Goal: Task Accomplishment & Management: Use online tool/utility

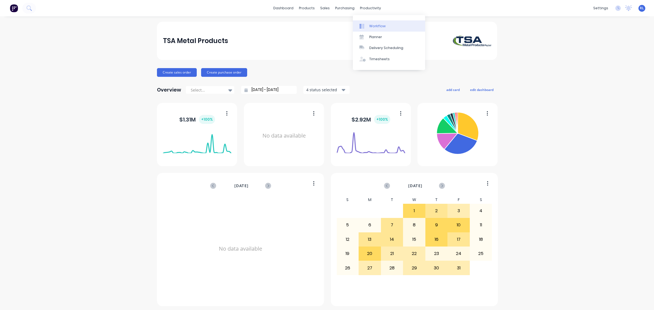
click at [389, 28] on link "Workflow" at bounding box center [389, 25] width 72 height 11
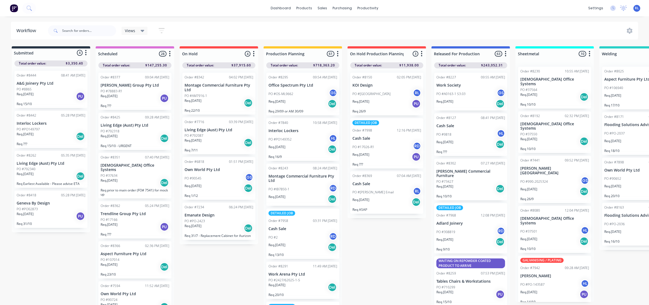
click at [144, 30] on div "Views" at bounding box center [135, 31] width 26 height 8
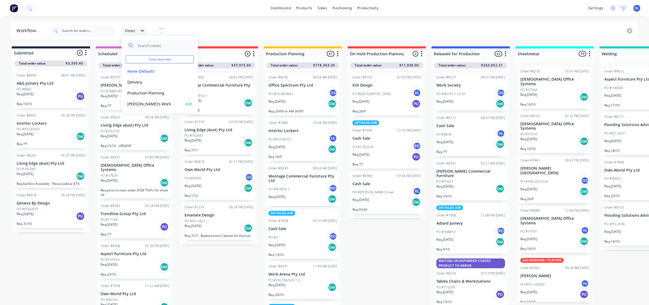
click at [149, 103] on button "[PERSON_NAME]'s Work" at bounding box center [155, 104] width 58 height 6
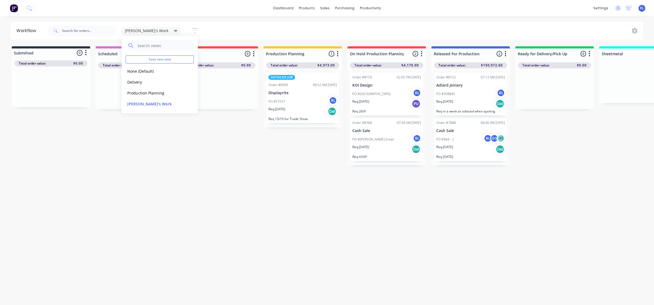
click at [331, 168] on div "Workflow [PERSON_NAME]'s Work Save new view None (Default) edit Delivery edit P…" at bounding box center [327, 158] width 654 height 273
click at [311, 96] on div "PO #57557 RL" at bounding box center [302, 101] width 69 height 10
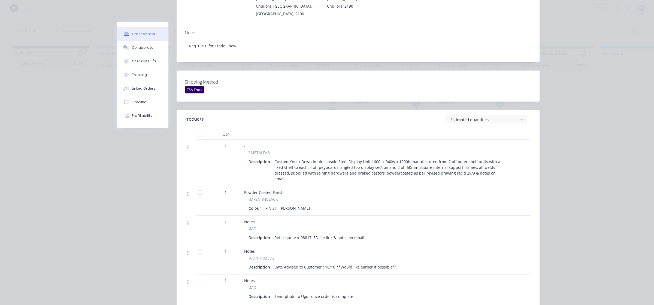
scroll to position [136, 0]
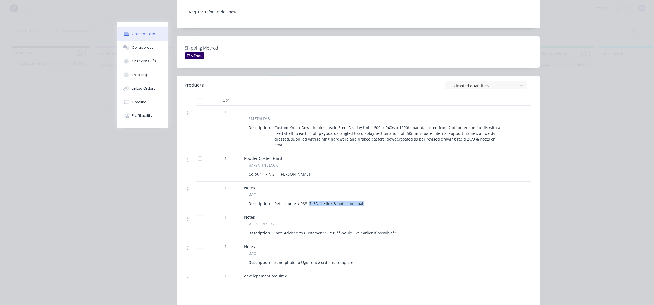
drag, startPoint x: 331, startPoint y: 190, endPoint x: 376, endPoint y: 190, distance: 44.7
click at [376, 200] on div "Description Refer quote # 98817, 3D file link & notes on email" at bounding box center [378, 204] width 259 height 8
click at [383, 200] on div "Description Refer quote # 98817, 3D file link & notes on email" at bounding box center [378, 204] width 259 height 8
click at [143, 48] on div "Collaborate" at bounding box center [143, 47] width 22 height 5
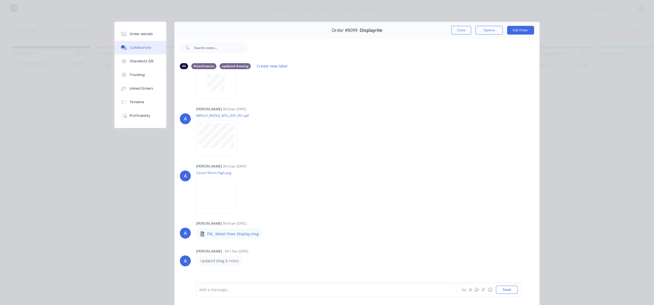
scroll to position [99, 0]
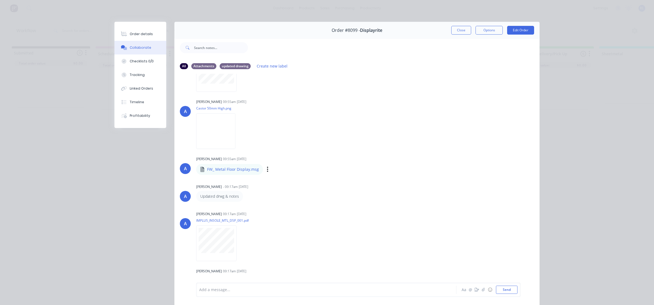
drag, startPoint x: 210, startPoint y: 159, endPoint x: 254, endPoint y: 159, distance: 43.9
click at [253, 159] on div "[PERSON_NAME] 09:55am [DATE]" at bounding box center [281, 159] width 170 height 5
click at [265, 169] on div "Labels Download Delete" at bounding box center [295, 169] width 61 height 8
click at [267, 170] on icon "button" at bounding box center [268, 169] width 2 height 6
click at [302, 183] on button "Download" at bounding box center [303, 184] width 61 height 12
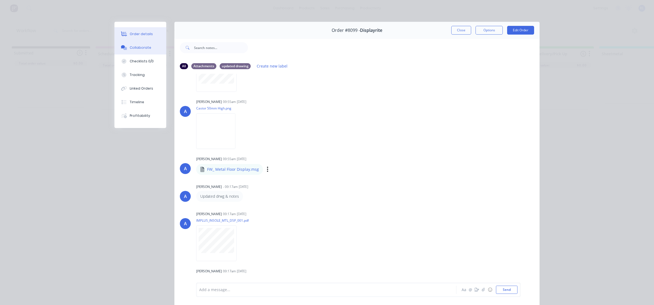
click at [140, 32] on div "Order details" at bounding box center [141, 34] width 23 height 5
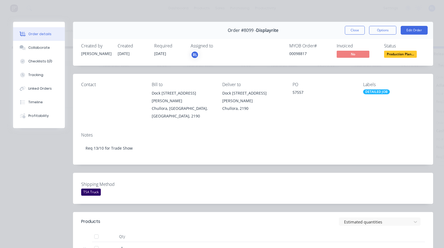
drag, startPoint x: 47, startPoint y: 46, endPoint x: 63, endPoint y: 53, distance: 18.2
click at [47, 46] on div "Collaborate" at bounding box center [39, 47] width 22 height 5
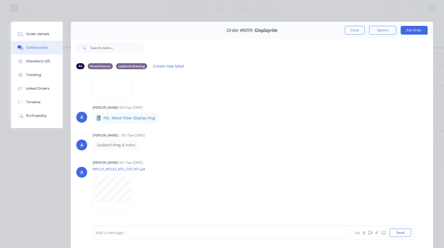
scroll to position [156, 0]
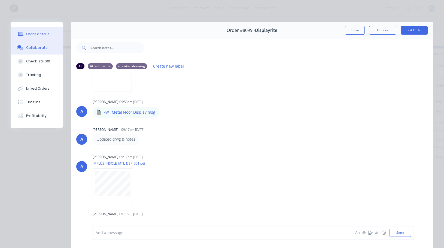
click at [32, 32] on div "Order details" at bounding box center [37, 34] width 23 height 5
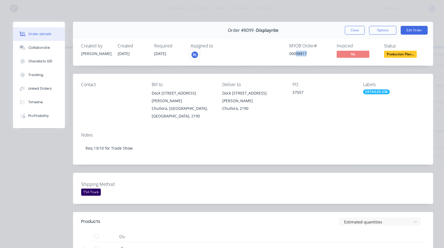
drag, startPoint x: 291, startPoint y: 54, endPoint x: 308, endPoint y: 55, distance: 17.2
click at [308, 55] on div "00098817" at bounding box center [309, 54] width 41 height 6
copy div "98817"
